Goal: Information Seeking & Learning: Learn about a topic

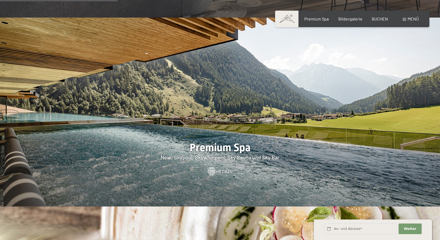
scroll to position [743, 0]
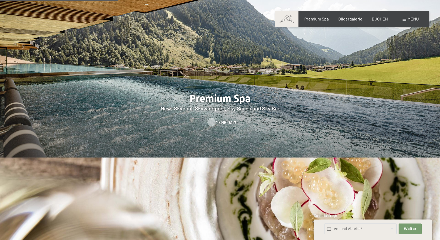
click at [222, 119] on span "Mehr dazu" at bounding box center [227, 122] width 22 height 6
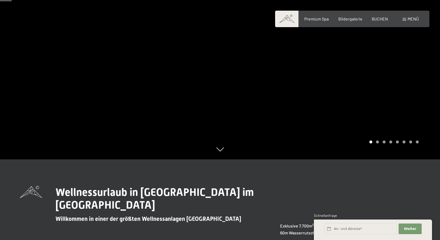
scroll to position [53, 0]
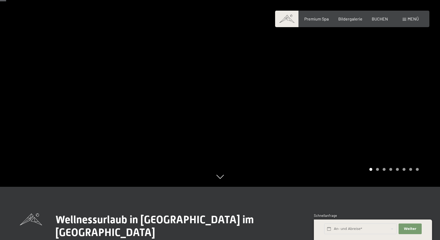
click at [376, 170] on div "Carousel Page 2" at bounding box center [377, 169] width 3 height 3
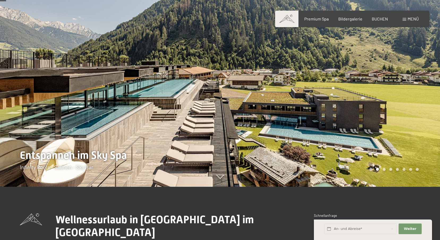
click at [384, 169] on div "Carousel Page 3" at bounding box center [384, 169] width 3 height 3
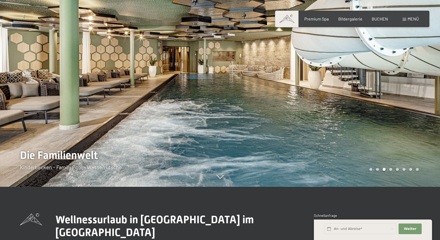
click at [391, 169] on div "Carousel Page 4" at bounding box center [390, 169] width 3 height 3
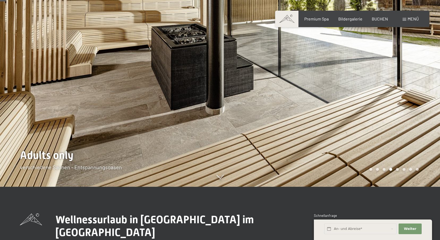
click at [397, 168] on div "Carousel Page 5" at bounding box center [397, 169] width 3 height 3
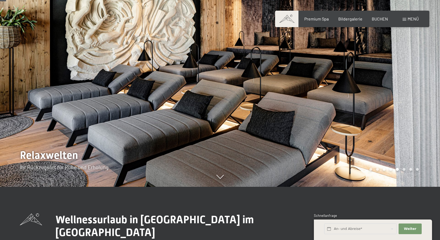
click at [404, 169] on div "Carousel Page 6" at bounding box center [404, 169] width 3 height 3
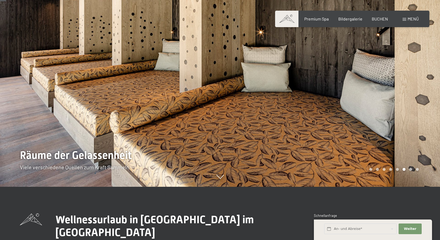
click at [412, 169] on div "Carousel Page 7" at bounding box center [410, 169] width 3 height 3
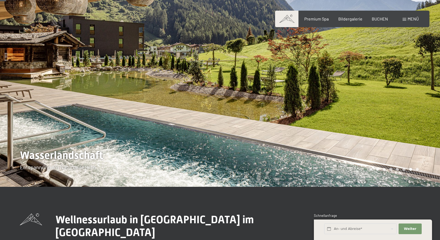
click at [417, 169] on div "Carousel Page 8" at bounding box center [417, 169] width 3 height 3
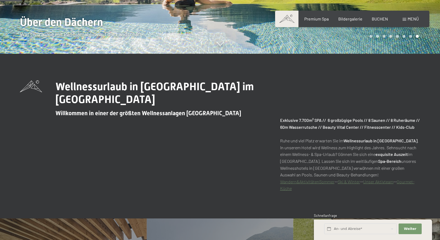
scroll to position [345, 0]
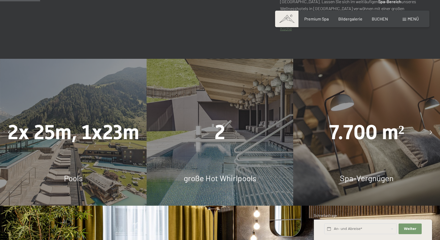
click at [431, 132] on icon at bounding box center [431, 132] width 2 height 4
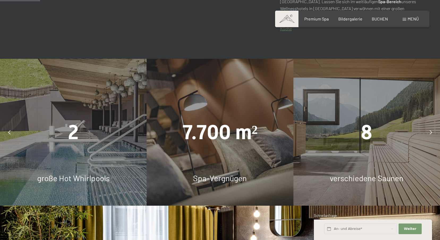
click at [432, 132] on div at bounding box center [430, 131] width 13 height 13
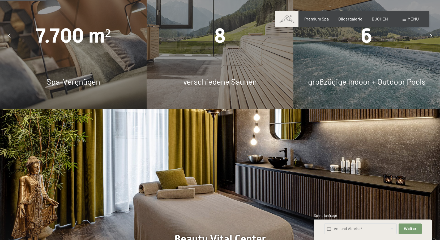
scroll to position [398, 0]
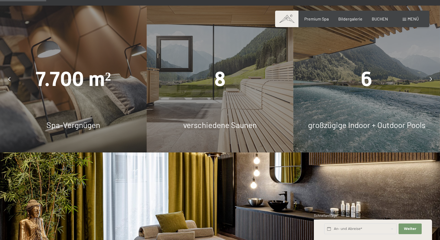
click at [433, 78] on div at bounding box center [430, 78] width 13 height 13
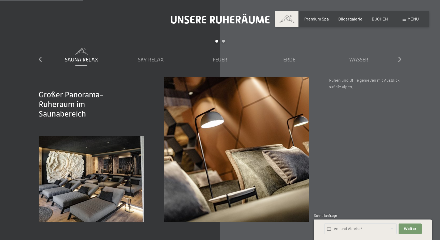
scroll to position [717, 0]
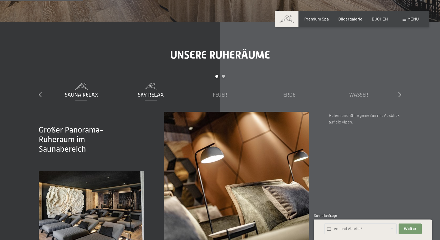
click at [163, 92] on span "Sky Relax" at bounding box center [151, 95] width 26 height 6
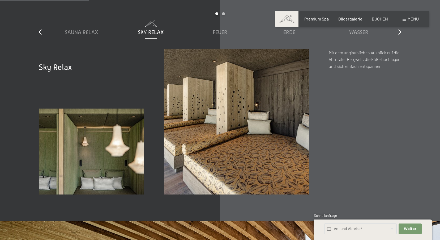
scroll to position [770, 0]
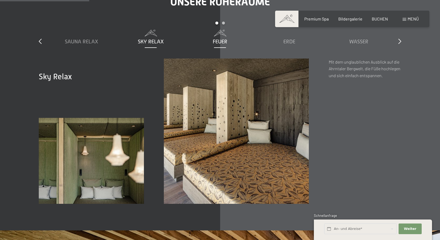
click at [228, 40] on div "Feuer" at bounding box center [220, 41] width 64 height 7
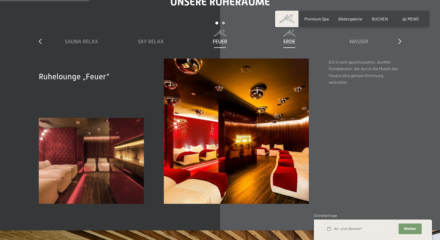
click at [287, 40] on span "Erde" at bounding box center [289, 42] width 12 height 6
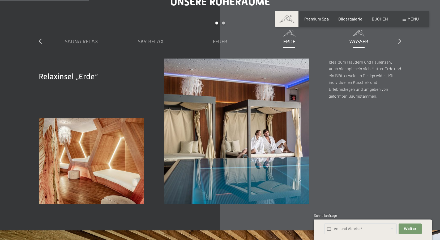
click at [361, 40] on span "Wasser" at bounding box center [358, 42] width 19 height 6
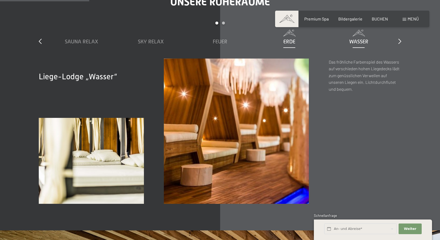
click at [288, 41] on span "Erde" at bounding box center [289, 42] width 12 height 6
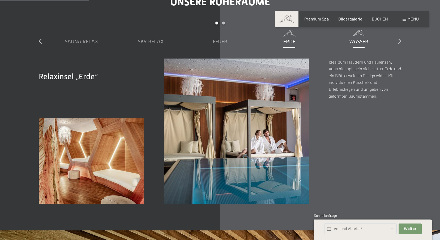
click at [363, 39] on span "Wasser" at bounding box center [358, 42] width 19 height 6
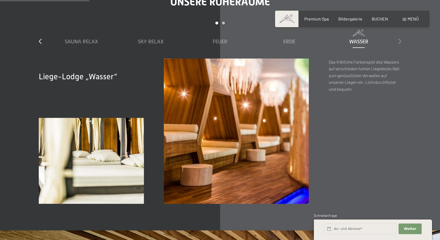
click at [400, 39] on icon at bounding box center [399, 41] width 3 height 5
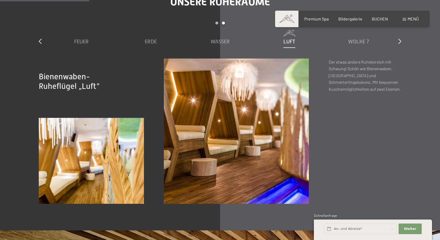
click at [285, 42] on span "Luft" at bounding box center [289, 42] width 12 height 6
click at [361, 39] on span "Wolke 7" at bounding box center [358, 42] width 21 height 6
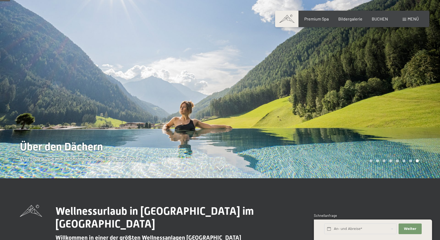
scroll to position [0, 0]
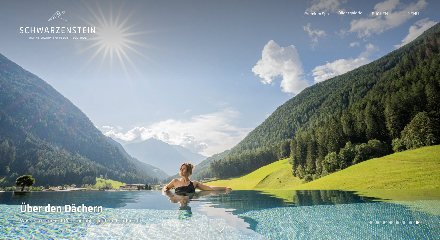
click at [355, 13] on span "Bildergalerie" at bounding box center [350, 12] width 24 height 5
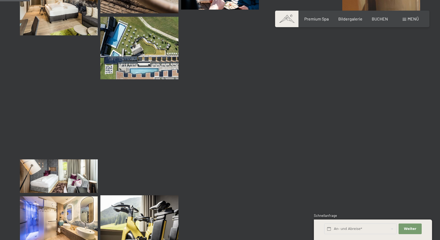
scroll to position [319, 0]
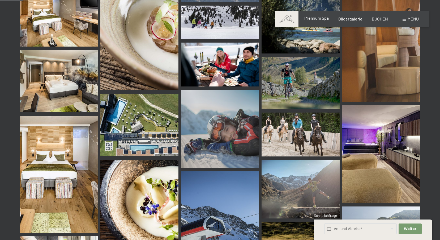
click at [324, 18] on span "Premium Spa" at bounding box center [316, 17] width 24 height 5
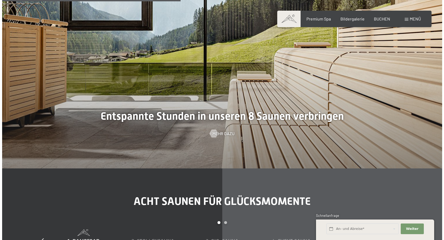
scroll to position [1540, 0]
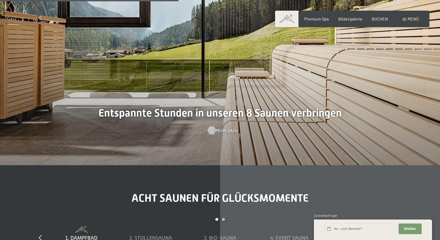
click at [223, 130] on span "Mehr dazu" at bounding box center [227, 130] width 22 height 6
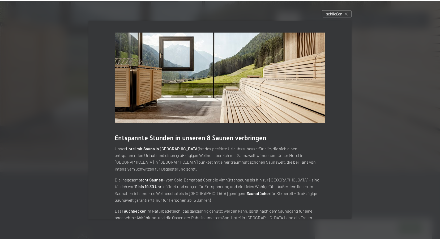
scroll to position [32, 0]
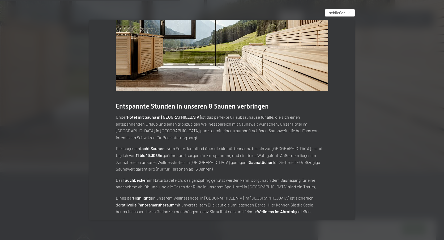
click at [351, 10] on div "schließen" at bounding box center [340, 12] width 30 height 7
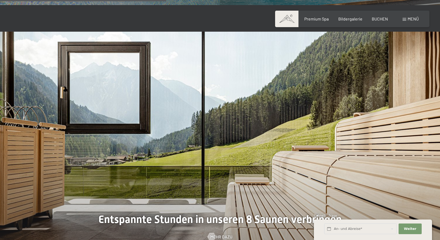
click at [413, 19] on span "Menü" at bounding box center [413, 18] width 11 height 5
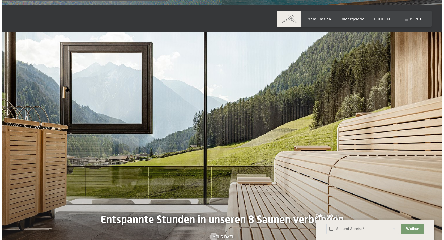
scroll to position [1439, 0]
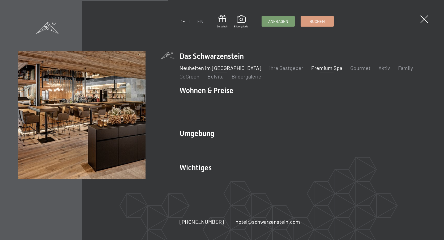
click at [233, 71] on link "Neuheiten im [GEOGRAPHIC_DATA]" at bounding box center [220, 68] width 82 height 6
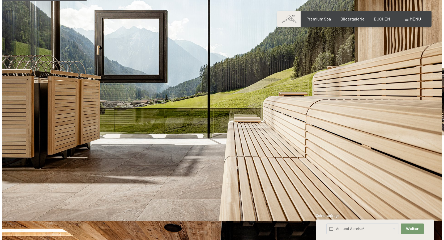
scroll to position [398, 0]
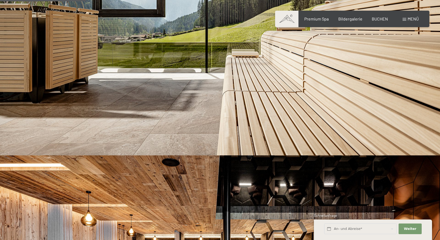
click at [408, 17] on span "Menü" at bounding box center [413, 18] width 11 height 5
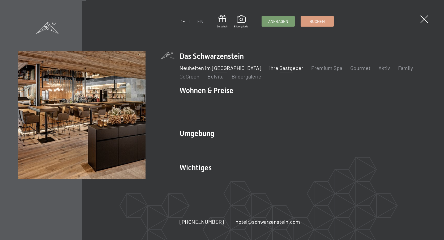
click at [283, 71] on link "Ihre Gastgeber" at bounding box center [286, 68] width 34 height 6
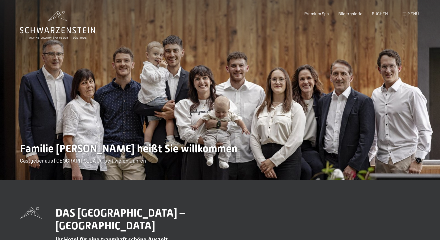
click at [407, 11] on div "Buchen Anfragen Premium Spa Bildergalerie BUCHEN Menü DE IT EN Gutschein Bilder…" at bounding box center [352, 14] width 133 height 6
click at [412, 13] on span "Menü" at bounding box center [413, 13] width 11 height 5
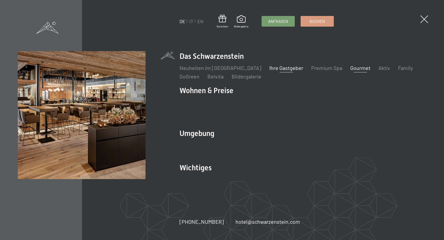
click at [350, 71] on link "Gourmet" at bounding box center [360, 68] width 20 height 6
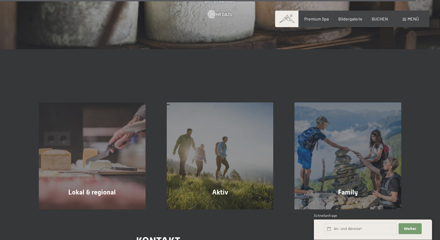
scroll to position [1859, 0]
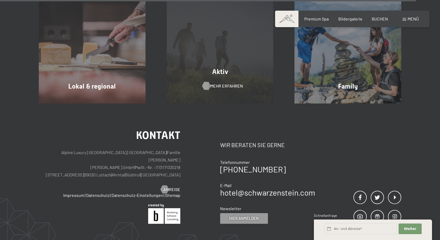
click at [226, 83] on span "Mehr erfahren" at bounding box center [226, 86] width 33 height 6
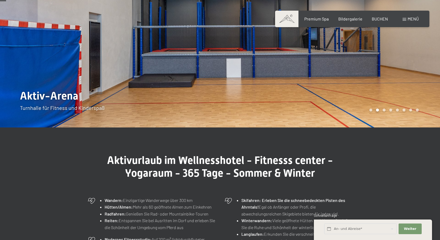
scroll to position [53, 0]
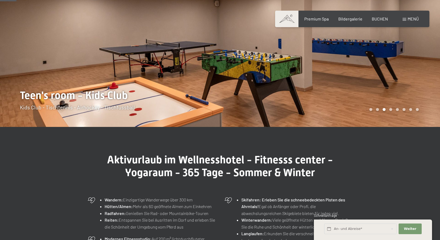
click at [390, 109] on div "Carousel Page 4" at bounding box center [390, 109] width 3 height 3
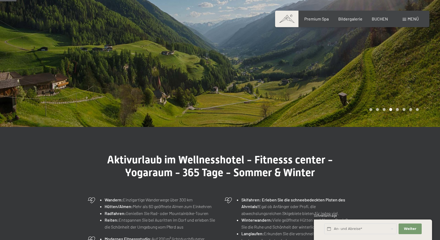
click at [397, 109] on div "Carousel Page 5" at bounding box center [397, 109] width 3 height 3
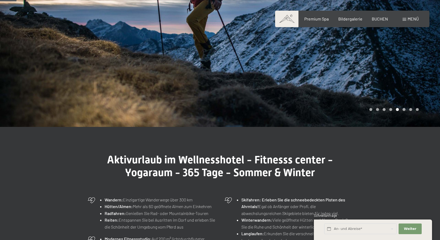
click at [405, 109] on div "Carousel Page 6" at bounding box center [404, 109] width 3 height 3
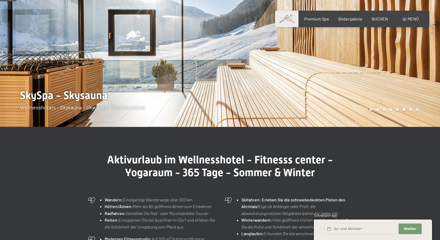
click at [410, 109] on div "Carousel Page 7" at bounding box center [410, 109] width 3 height 3
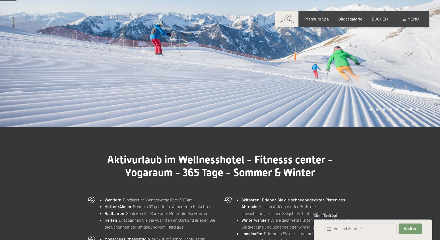
click at [416, 109] on div "Carousel Pagination" at bounding box center [392, 109] width 51 height 3
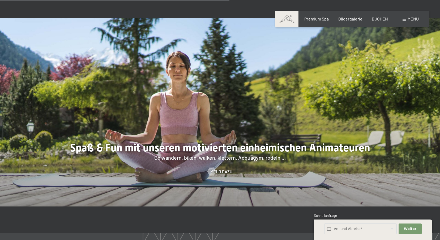
scroll to position [823, 0]
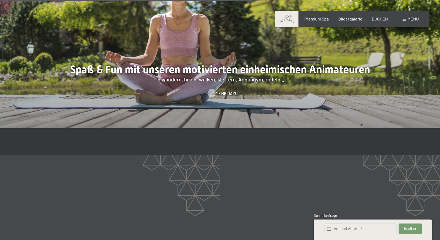
click at [224, 90] on span "Mehr dazu" at bounding box center [227, 93] width 22 height 6
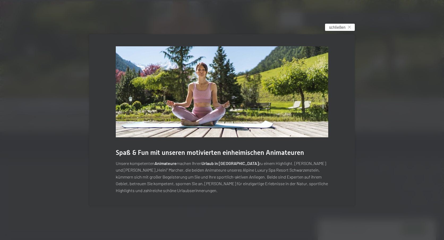
click at [339, 27] on span "schließen" at bounding box center [337, 27] width 16 height 6
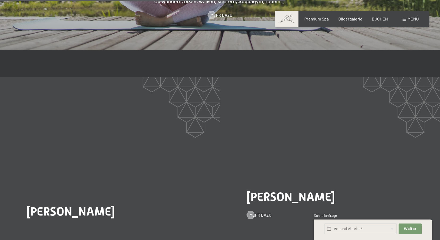
scroll to position [956, 0]
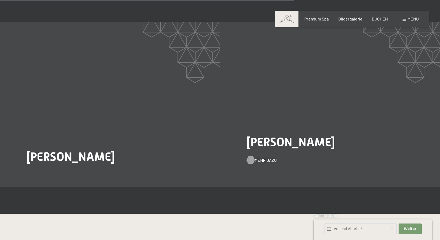
click at [262, 157] on span "Mehr dazu" at bounding box center [266, 160] width 22 height 6
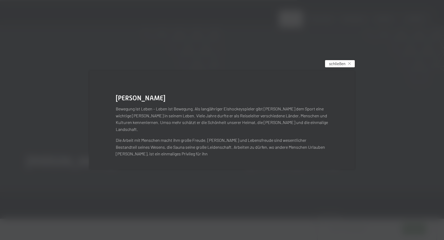
click at [344, 65] on span "schließen" at bounding box center [337, 64] width 16 height 6
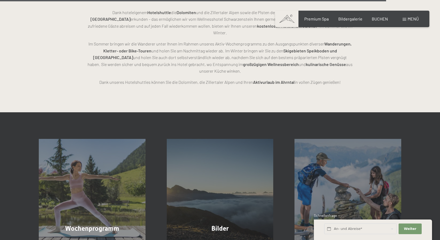
scroll to position [1275, 0]
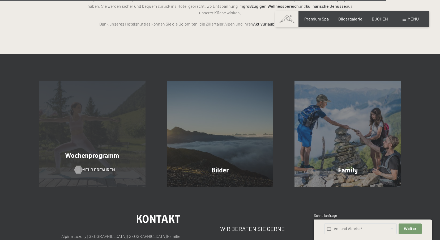
click at [97, 166] on span "Mehr erfahren" at bounding box center [98, 169] width 33 height 6
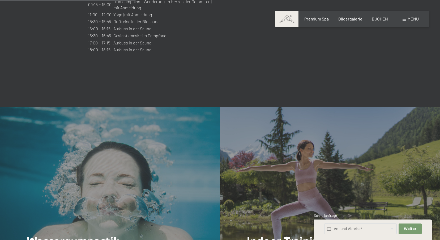
scroll to position [797, 0]
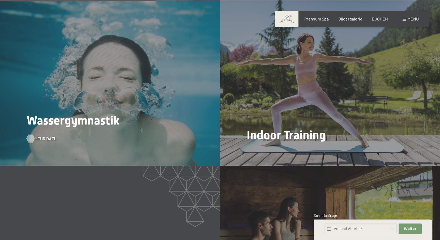
click at [46, 135] on span "Mehr dazu" at bounding box center [46, 138] width 22 height 6
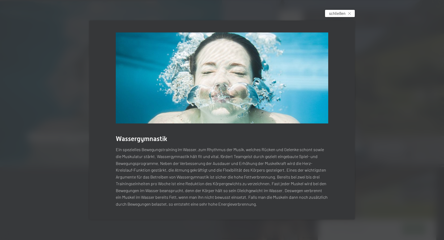
click at [345, 15] on span "schließen" at bounding box center [337, 14] width 16 height 6
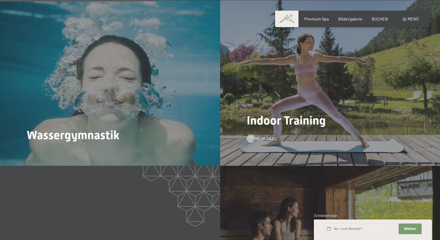
click at [266, 135] on span "Mehr dazu" at bounding box center [266, 138] width 22 height 6
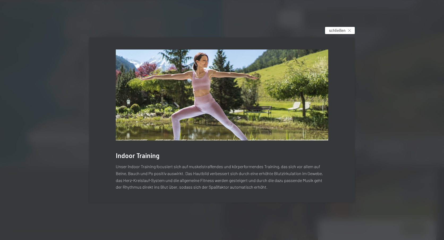
click at [336, 31] on span "schließen" at bounding box center [337, 31] width 16 height 6
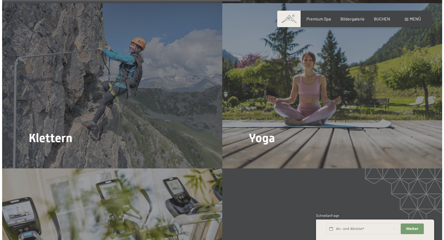
scroll to position [1221, 0]
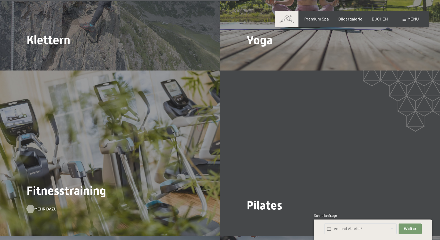
click at [46, 206] on span "Mehr dazu" at bounding box center [46, 209] width 22 height 6
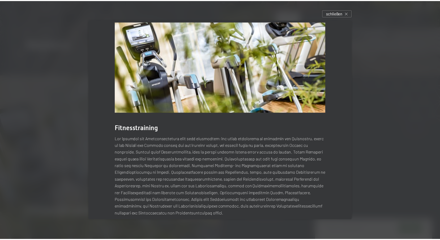
scroll to position [19, 0]
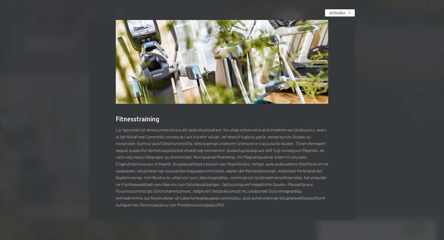
click at [334, 11] on span "schließen" at bounding box center [337, 13] width 16 height 6
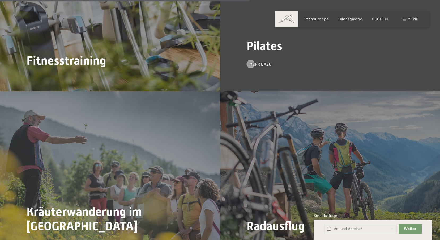
scroll to position [1275, 0]
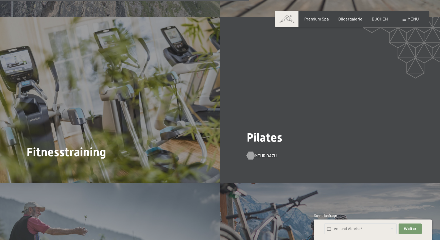
click at [260, 152] on span "Mehr dazu" at bounding box center [266, 155] width 22 height 6
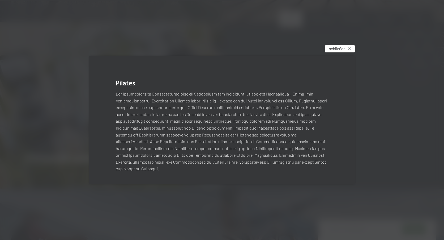
click at [343, 50] on span "schließen" at bounding box center [337, 49] width 16 height 6
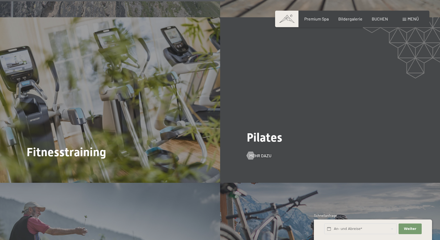
scroll to position [1142, 0]
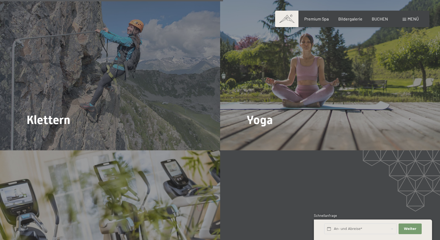
click at [409, 18] on span "Menü" at bounding box center [413, 18] width 11 height 5
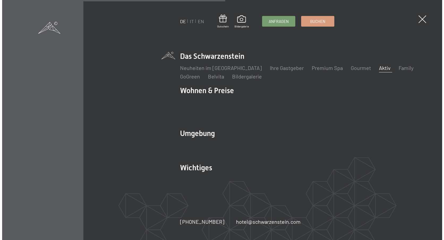
scroll to position [1145, 0]
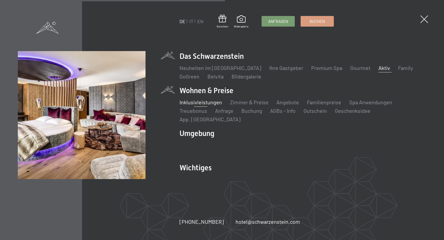
click at [215, 105] on link "Inklusivleistungen" at bounding box center [200, 102] width 42 height 6
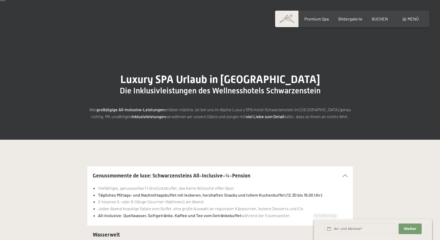
scroll to position [106, 0]
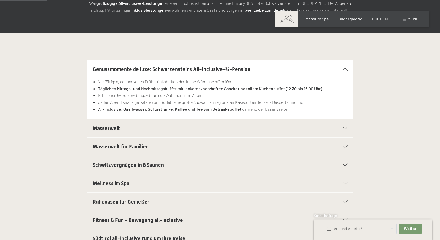
click at [345, 128] on icon at bounding box center [345, 128] width 5 height 3
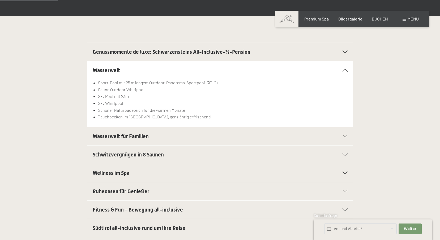
scroll to position [133, 0]
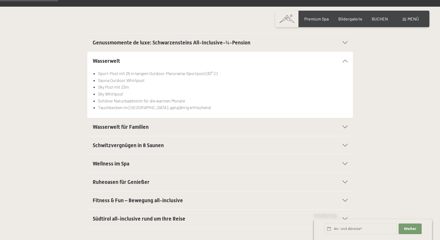
click at [342, 180] on div at bounding box center [342, 181] width 12 height 3
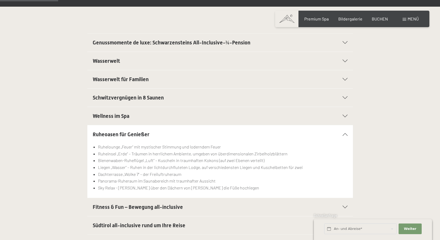
click at [342, 205] on div "Fitness & Fun – Bewegung all-inclusive" at bounding box center [220, 207] width 255 height 18
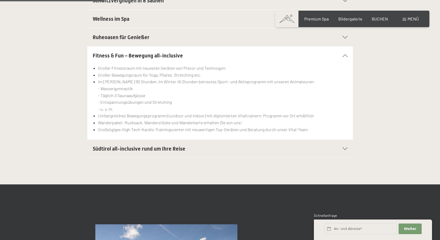
scroll to position [239, 0]
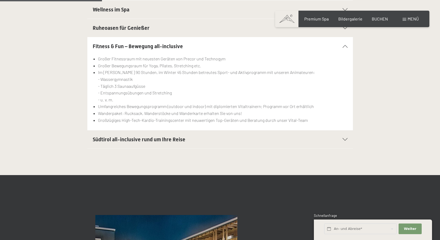
click at [347, 140] on icon at bounding box center [345, 139] width 5 height 3
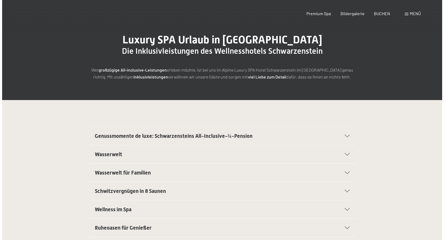
scroll to position [0, 0]
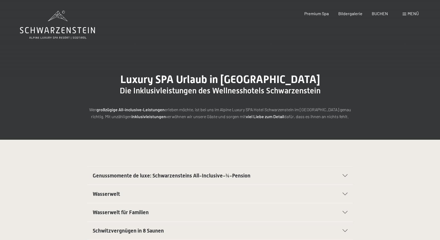
click at [418, 13] on span "Menü" at bounding box center [413, 13] width 11 height 5
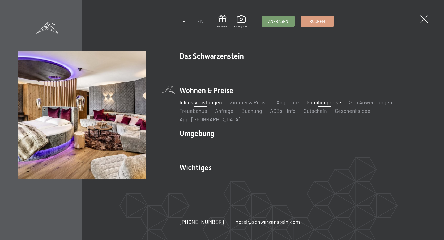
click at [331, 105] on link "Familienpreise" at bounding box center [324, 102] width 34 height 6
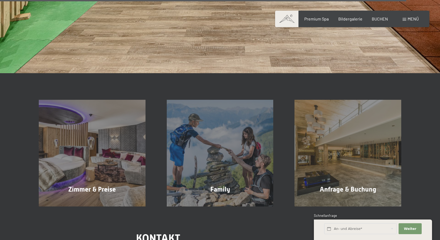
scroll to position [2124, 0]
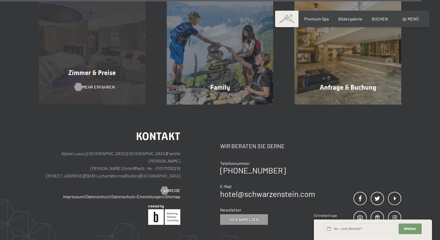
click at [97, 84] on span "Mehr erfahren" at bounding box center [98, 87] width 33 height 6
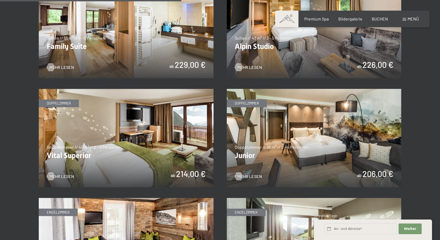
scroll to position [690, 0]
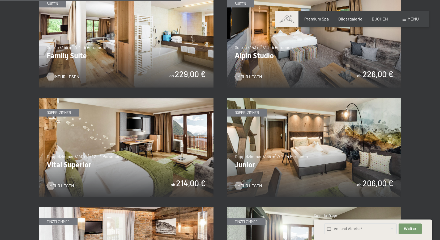
click at [68, 75] on span "Mehr Lesen" at bounding box center [67, 77] width 25 height 6
click at [252, 184] on span "Mehr Lesen" at bounding box center [255, 185] width 25 height 6
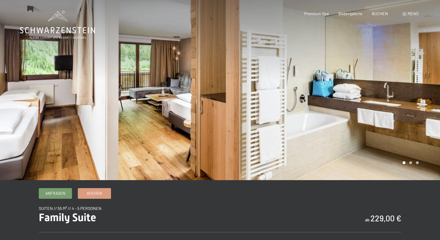
click at [427, 105] on div at bounding box center [330, 90] width 220 height 180
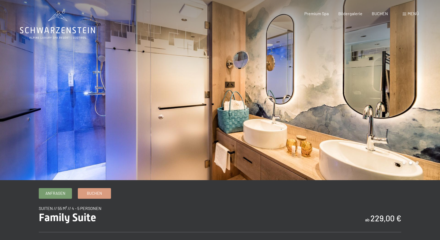
click at [427, 105] on div at bounding box center [330, 90] width 220 height 180
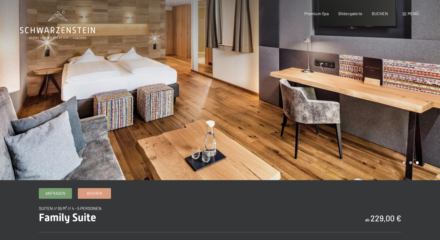
click at [427, 105] on div at bounding box center [330, 90] width 220 height 180
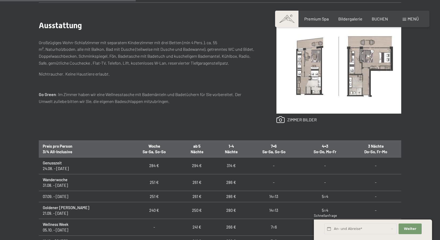
scroll to position [239, 0]
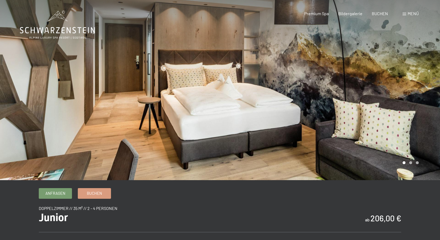
click at [425, 130] on div at bounding box center [330, 90] width 220 height 180
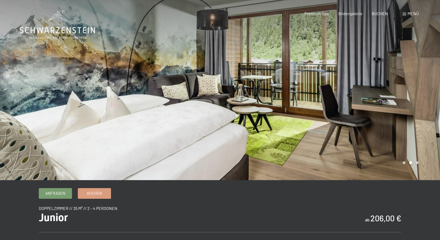
click at [424, 130] on div at bounding box center [330, 90] width 220 height 180
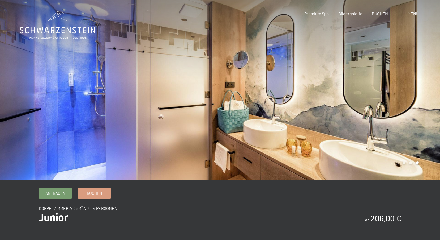
click at [424, 130] on div at bounding box center [330, 90] width 220 height 180
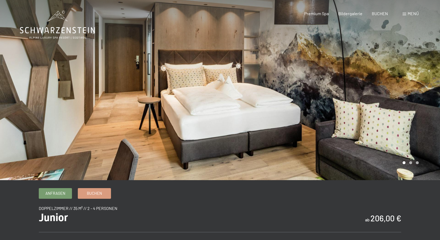
click at [424, 130] on div at bounding box center [330, 90] width 220 height 180
